Goal: Information Seeking & Learning: Learn about a topic

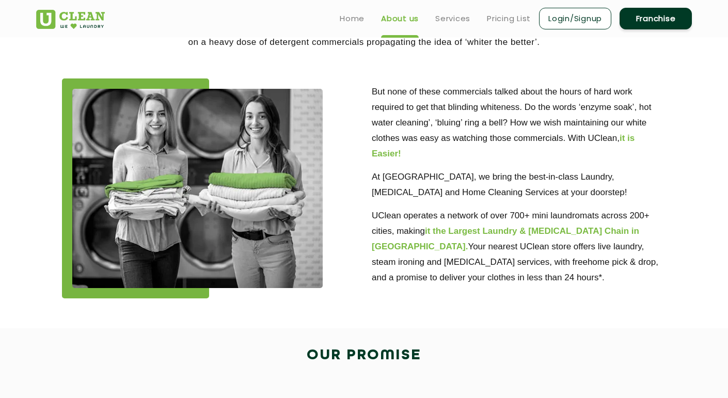
scroll to position [258, 0]
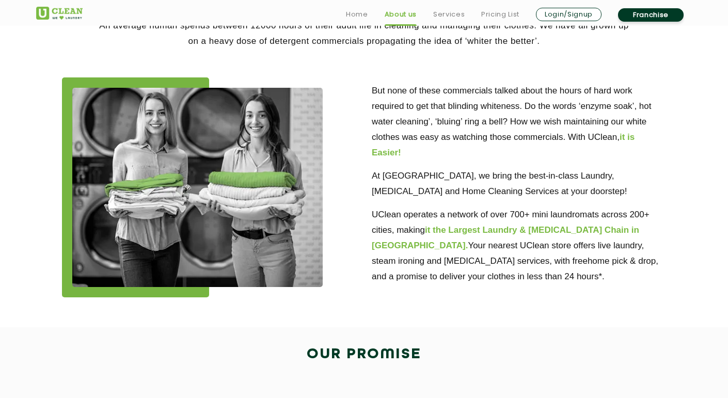
click at [439, 249] on p "UClean operates a network of over 700+ mini laundromats across 200+ cities, mak…" at bounding box center [519, 245] width 294 height 77
copy p "UClean"
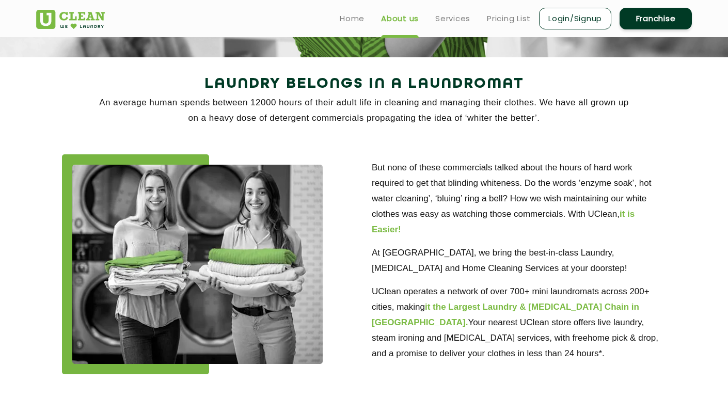
scroll to position [182, 0]
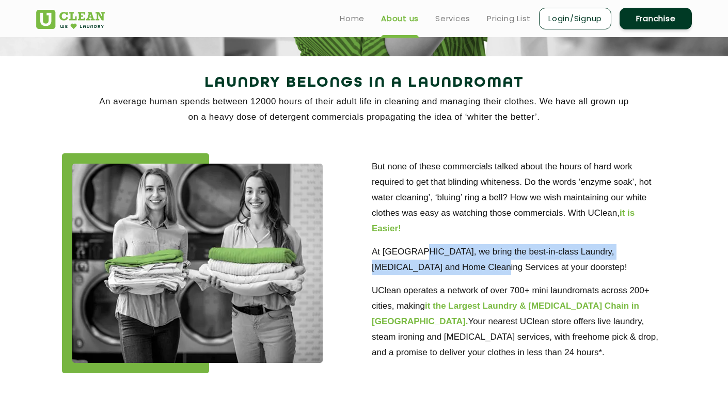
drag, startPoint x: 417, startPoint y: 252, endPoint x: 444, endPoint y: 269, distance: 31.4
click at [444, 269] on p "At [GEOGRAPHIC_DATA], we bring the best-in-class Laundry, [MEDICAL_DATA] and Ho…" at bounding box center [519, 259] width 294 height 31
copy p "we bring the best-in-class Laundry, [MEDICAL_DATA] and Home Cleaning Services"
click at [469, 250] on p "At [GEOGRAPHIC_DATA], we bring the best-in-class Laundry, [MEDICAL_DATA] and Ho…" at bounding box center [519, 259] width 294 height 31
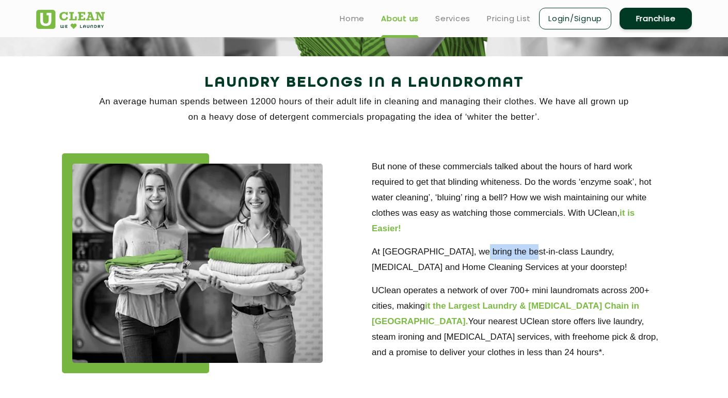
drag, startPoint x: 466, startPoint y: 250, endPoint x: 516, endPoint y: 255, distance: 50.3
click at [516, 255] on p "At [GEOGRAPHIC_DATA], we bring the best-in-class Laundry, [MEDICAL_DATA] and Ho…" at bounding box center [519, 259] width 294 height 31
copy p "best-in-class"
click at [417, 254] on p "At [GEOGRAPHIC_DATA], we bring the best-in-class Laundry, [MEDICAL_DATA] and Ho…" at bounding box center [519, 259] width 294 height 31
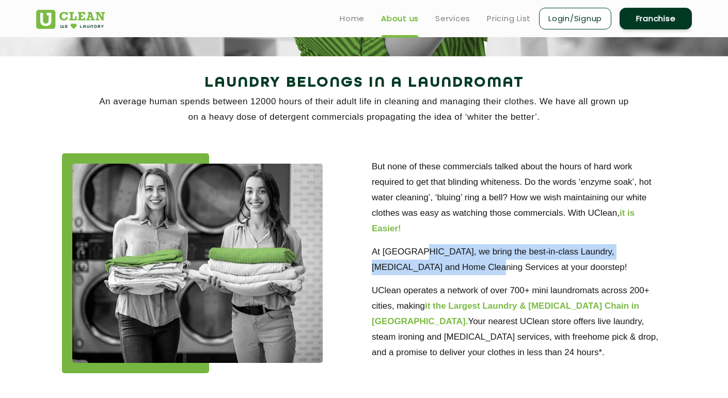
drag, startPoint x: 417, startPoint y: 254, endPoint x: 439, endPoint y: 265, distance: 24.7
click at [439, 265] on p "At [GEOGRAPHIC_DATA], we bring the best-in-class Laundry, [MEDICAL_DATA] and Ho…" at bounding box center [519, 259] width 294 height 31
